Goal: Task Accomplishment & Management: Complete application form

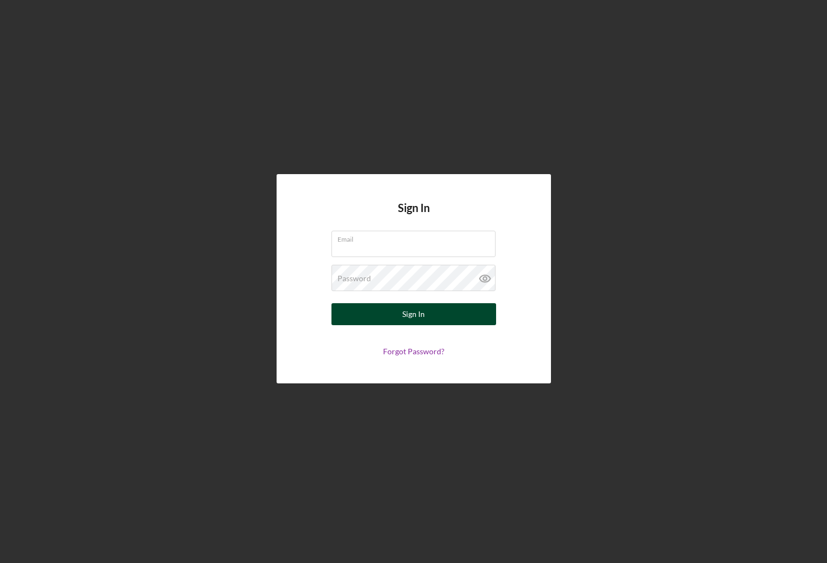
type input "[EMAIL_ADDRESS][DOMAIN_NAME]"
click at [400, 318] on button "Sign In" at bounding box center [414, 314] width 165 height 22
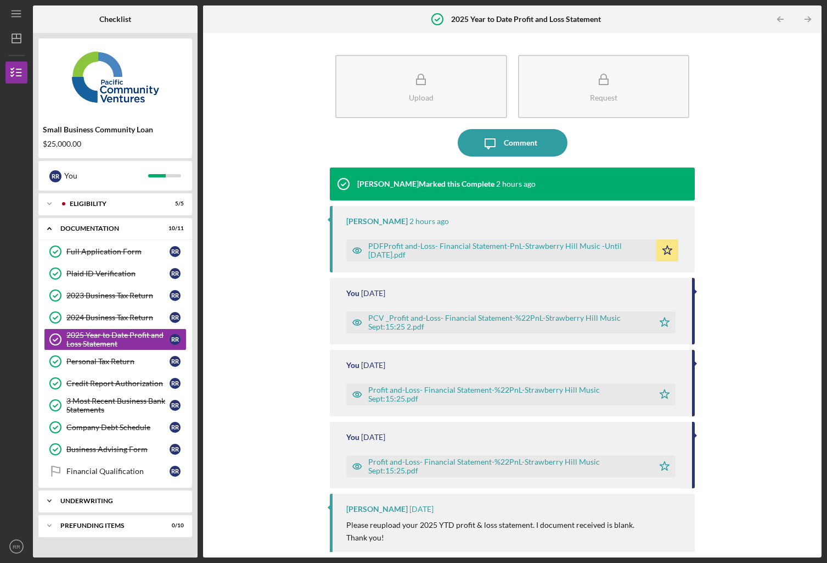
click at [48, 499] on icon "Icon/Expander" at bounding box center [49, 501] width 22 height 22
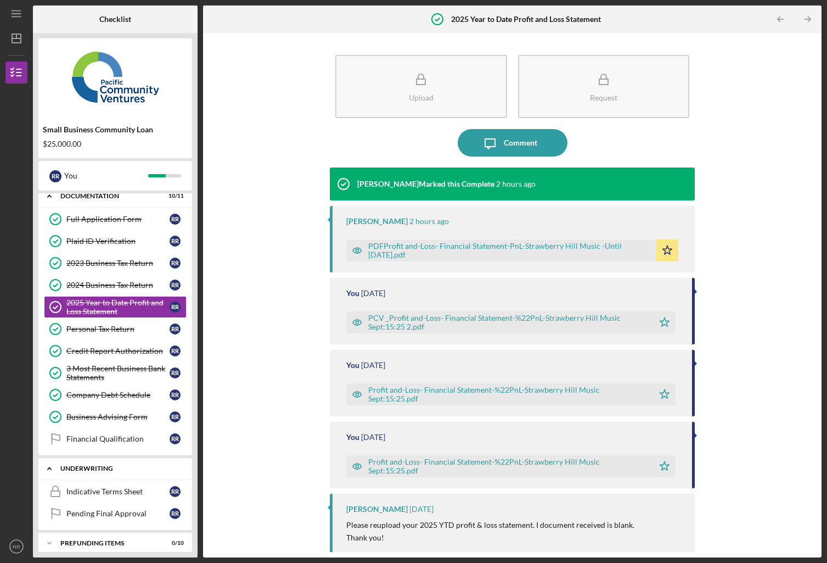
scroll to position [41, 0]
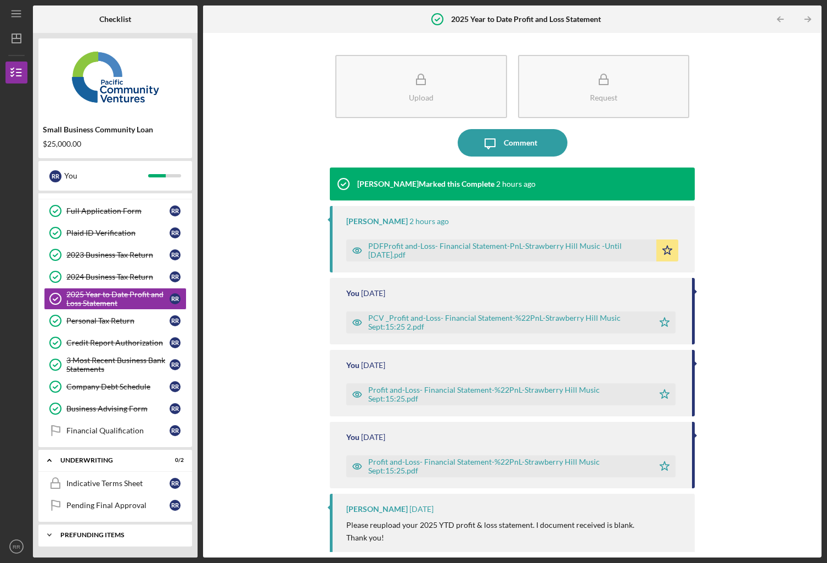
click at [52, 535] on icon "Icon/Expander" at bounding box center [49, 535] width 22 height 22
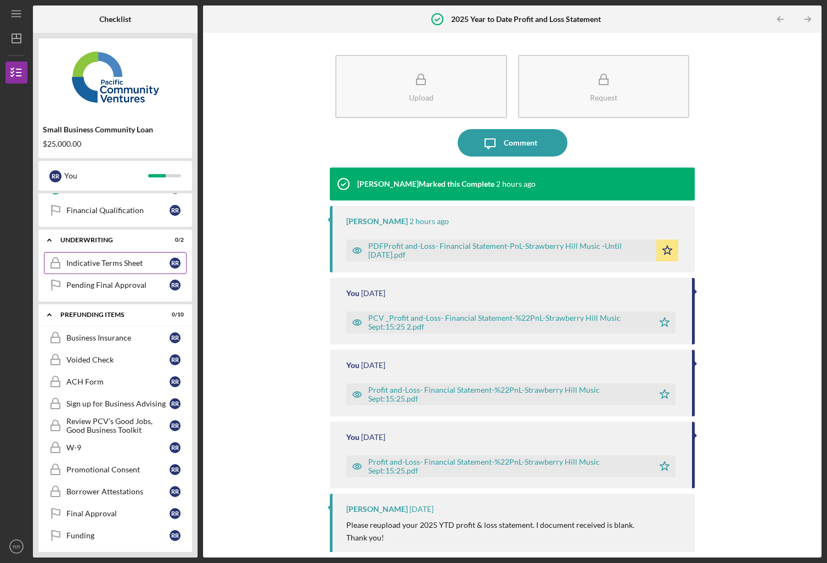
scroll to position [266, 0]
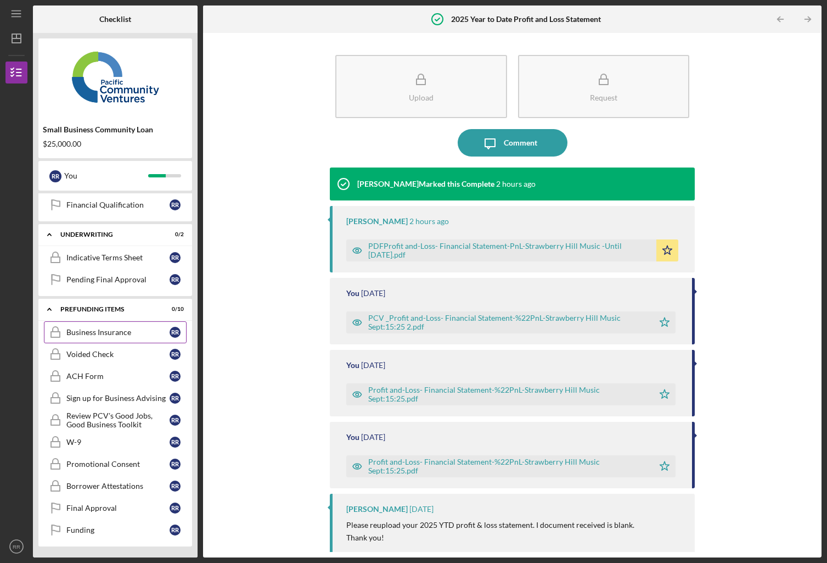
click at [131, 336] on link "Business Insurance Business Insurance R R" at bounding box center [115, 332] width 143 height 22
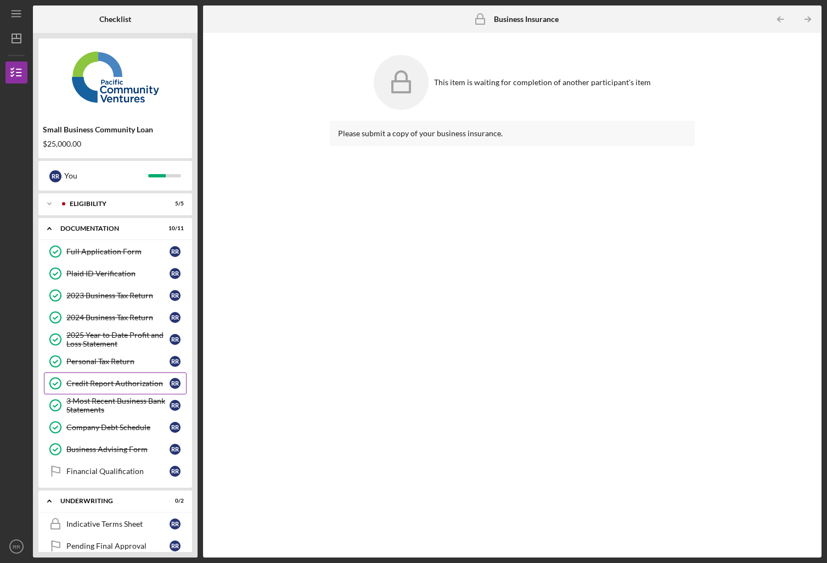
scroll to position [5, 0]
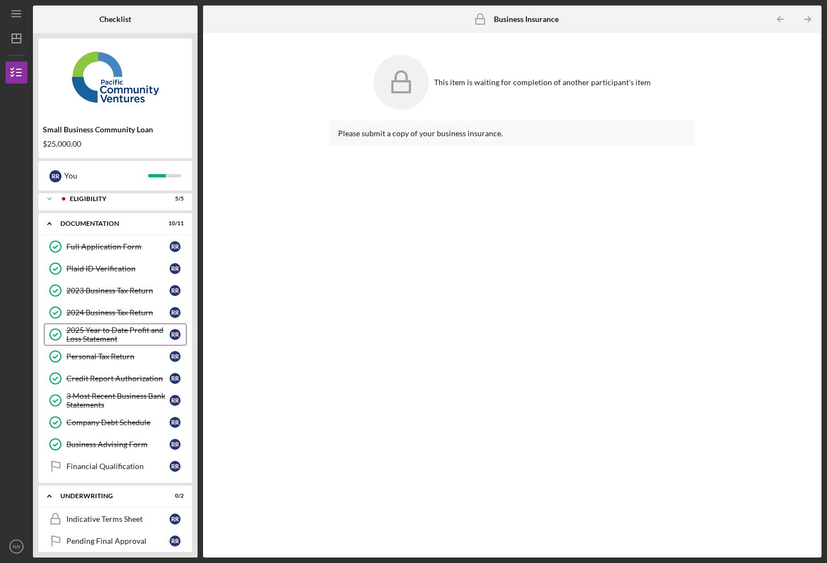
click at [105, 335] on div "2025 Year to Date Profit and Loss Statement" at bounding box center [117, 334] width 103 height 18
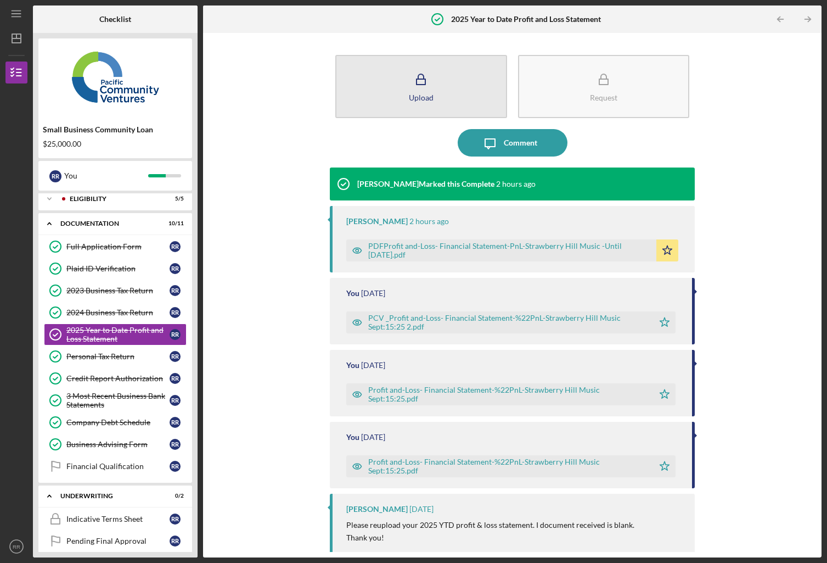
click at [411, 89] on icon "button" at bounding box center [420, 79] width 27 height 27
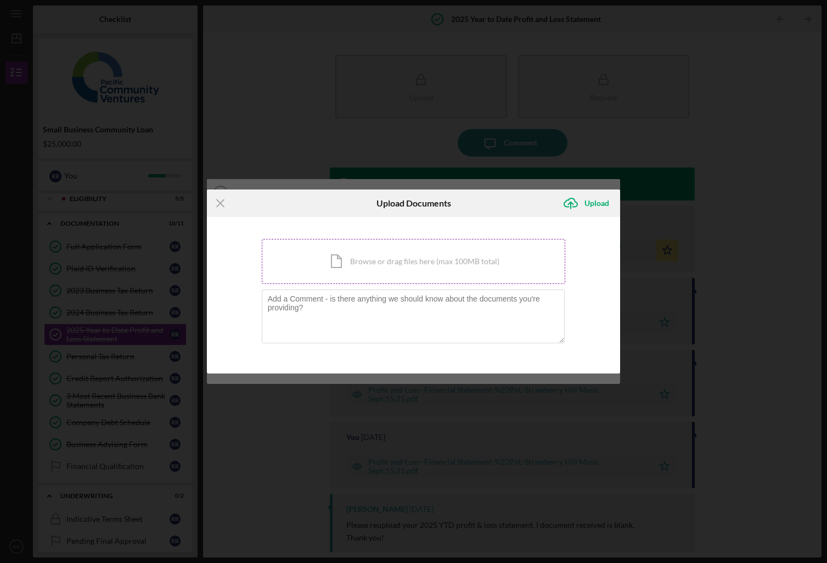
click at [390, 255] on div "Icon/Document Browse or drag files here (max 100MB total) Tap to choose files o…" at bounding box center [414, 261] width 304 height 45
click at [341, 263] on div "Icon/Document Browse or drag files here (max 100MB total) Tap to choose files o…" at bounding box center [414, 261] width 304 height 45
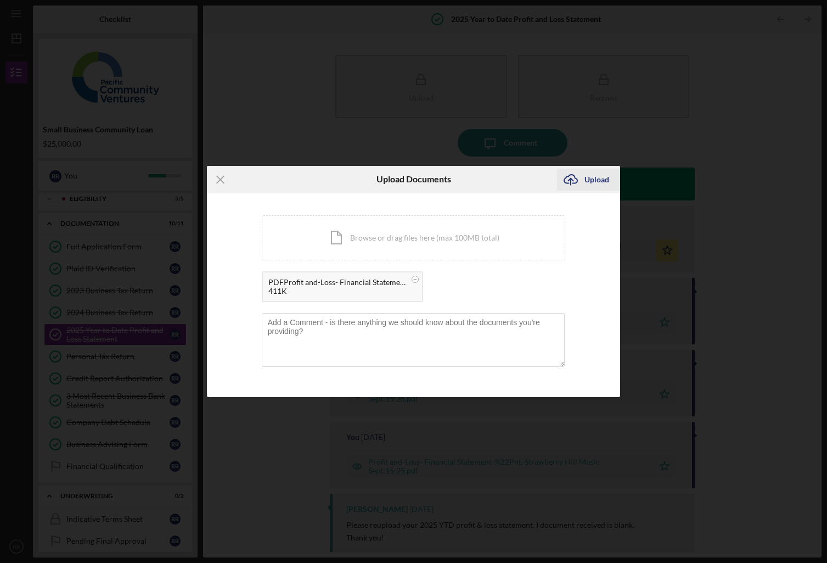
click at [594, 178] on div "Upload" at bounding box center [597, 179] width 25 height 22
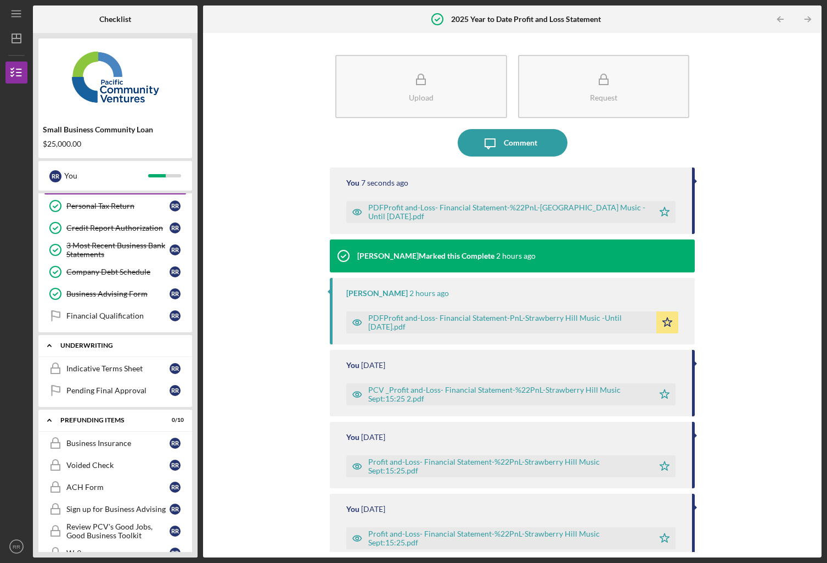
scroll to position [161, 0]
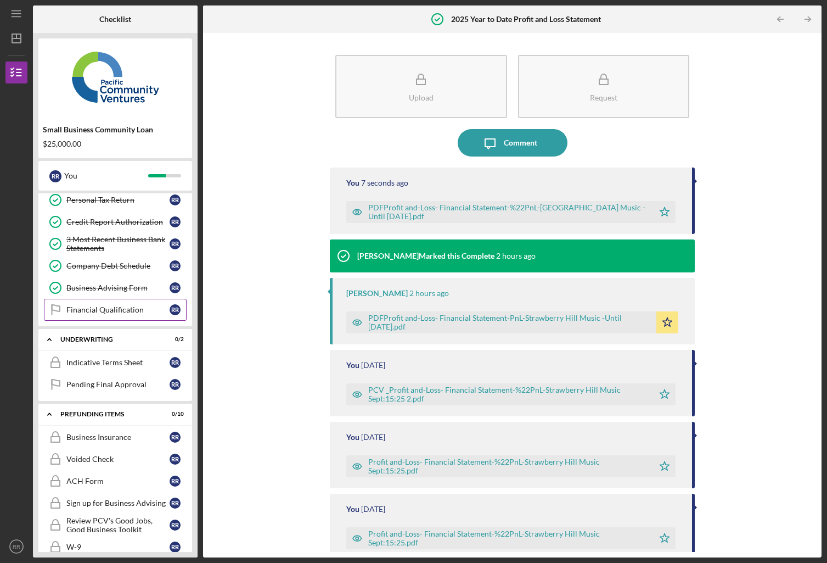
click at [110, 306] on div "Financial Qualification" at bounding box center [117, 309] width 103 height 9
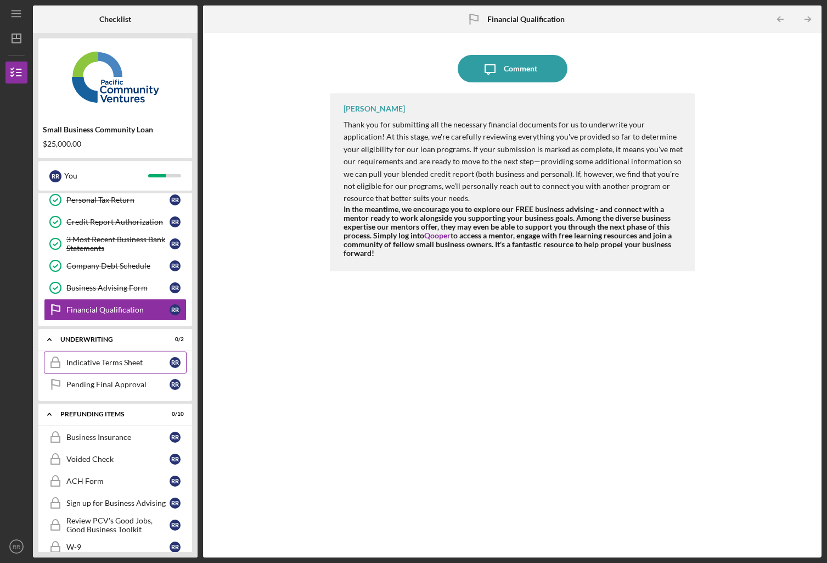
click at [113, 363] on div "Indicative Terms Sheet" at bounding box center [117, 362] width 103 height 9
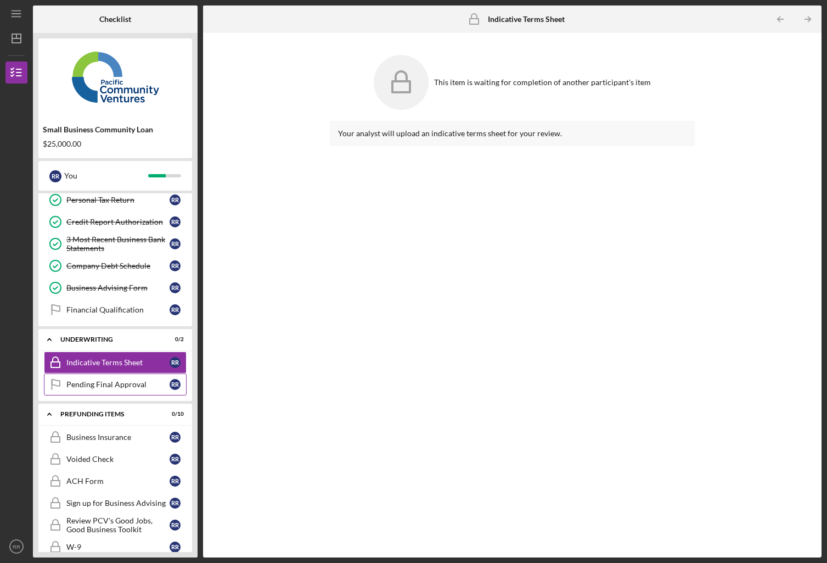
click at [108, 380] on div "Pending Final Approval" at bounding box center [117, 384] width 103 height 9
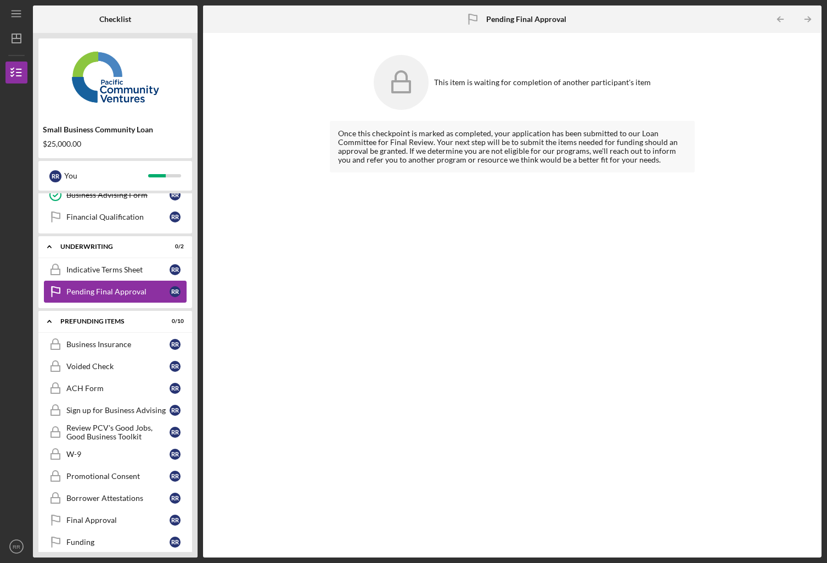
scroll to position [266, 0]
